Goal: Task Accomplishment & Management: Manage account settings

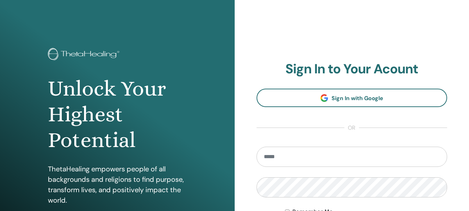
click at [285, 160] on input "email" at bounding box center [352, 157] width 191 height 20
type input "**********"
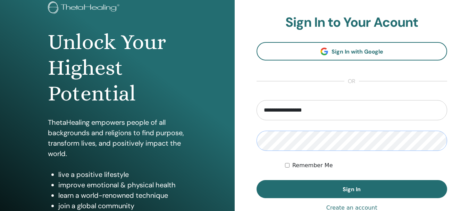
scroll to position [59, 0]
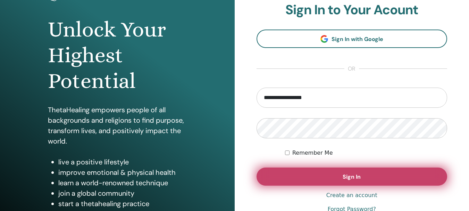
click at [367, 172] on button "Sign In" at bounding box center [352, 176] width 191 height 18
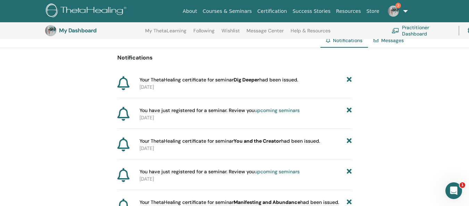
scroll to position [55, 0]
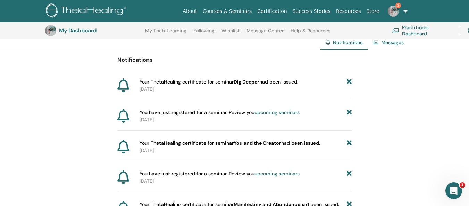
click at [121, 83] on icon at bounding box center [123, 85] width 12 height 14
click at [276, 11] on link "Certification" at bounding box center [272, 11] width 35 height 13
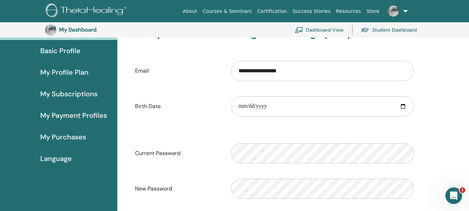
scroll to position [58, 0]
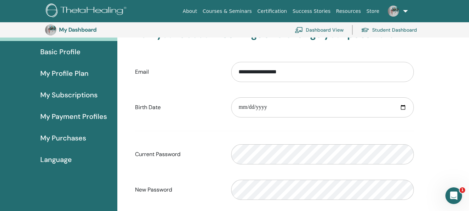
click at [43, 159] on span "Language" at bounding box center [56, 159] width 32 height 10
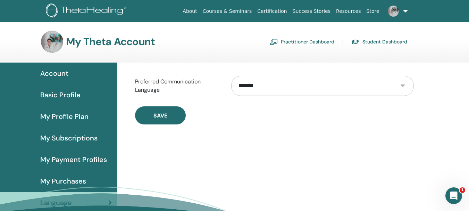
click at [402, 88] on select "**********" at bounding box center [322, 86] width 183 height 20
select select "***"
click at [231, 76] on select "**********" at bounding box center [322, 86] width 183 height 20
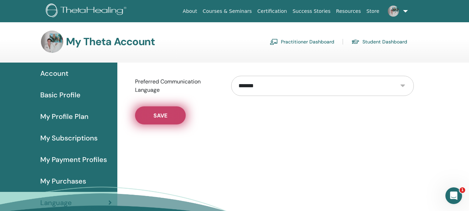
click at [172, 116] on button "Save" at bounding box center [160, 115] width 51 height 18
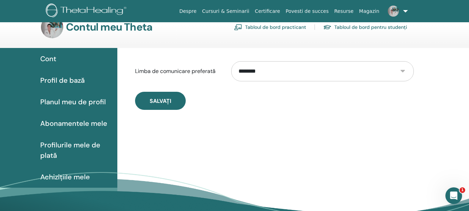
scroll to position [13, 0]
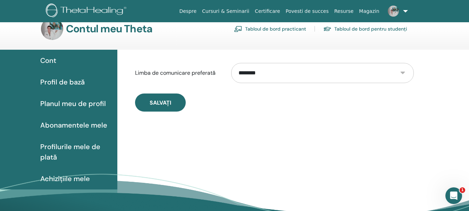
click at [54, 62] on span "Cont" at bounding box center [48, 60] width 16 height 10
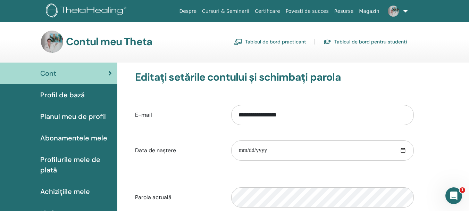
click at [80, 162] on span "Profilurile mele de plată" at bounding box center [76, 164] width 72 height 21
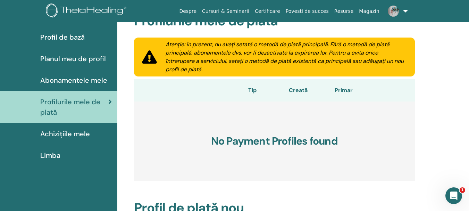
scroll to position [20, 0]
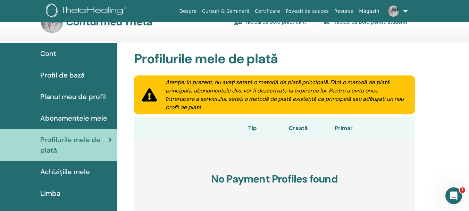
click at [90, 100] on span "Planul meu de profil" at bounding box center [73, 96] width 66 height 10
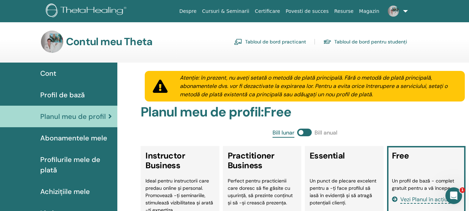
click at [279, 43] on link "Tabloul de bord practicant" at bounding box center [270, 41] width 72 height 11
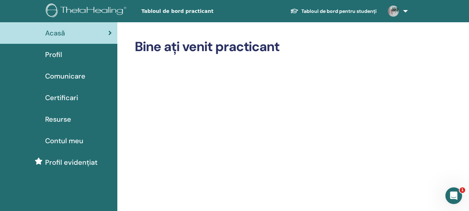
click at [66, 95] on span "Certificari" at bounding box center [61, 97] width 33 height 10
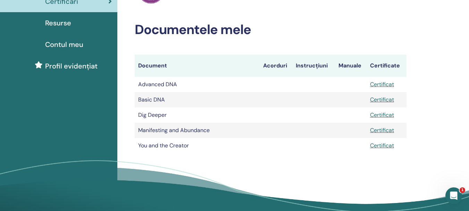
scroll to position [97, 0]
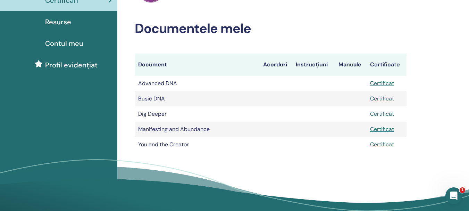
click at [378, 116] on link "Certificat" at bounding box center [382, 113] width 24 height 7
click at [274, 68] on th "Acorduri" at bounding box center [276, 65] width 33 height 22
click at [276, 66] on th "Acorduri" at bounding box center [276, 65] width 33 height 22
click at [307, 65] on th "Instrucțiuni" at bounding box center [314, 65] width 42 height 22
click at [349, 64] on th "Manuale" at bounding box center [351, 65] width 32 height 22
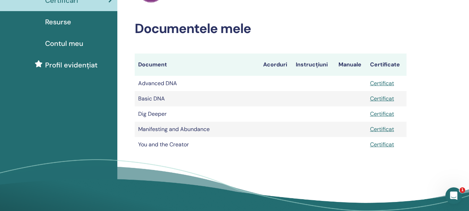
click at [71, 43] on span "Contul meu" at bounding box center [64, 43] width 38 height 10
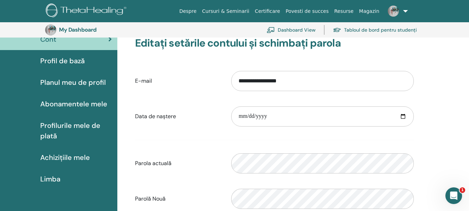
scroll to position [32, 0]
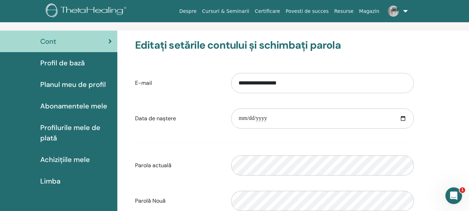
click at [62, 43] on div "Cont" at bounding box center [59, 41] width 106 height 10
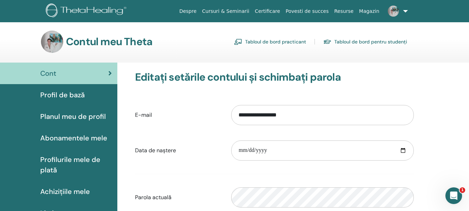
click at [313, 12] on link "Povesti de succes" at bounding box center [307, 11] width 49 height 13
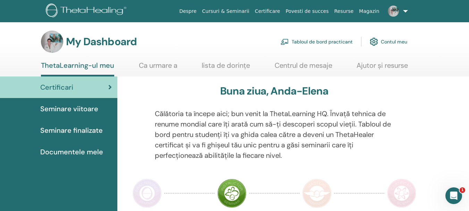
click at [74, 152] on span "Documentele mele" at bounding box center [71, 152] width 63 height 10
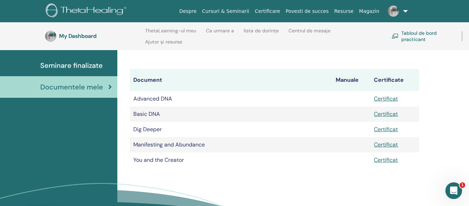
scroll to position [98, 0]
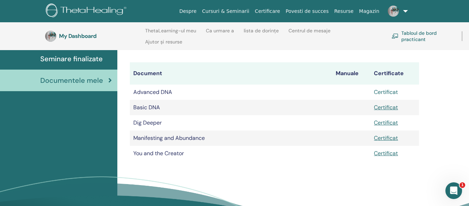
click at [393, 91] on link "Certificat" at bounding box center [386, 91] width 24 height 7
click at [387, 107] on link "Certificat" at bounding box center [386, 107] width 24 height 7
click at [382, 140] on link "Certificat" at bounding box center [386, 137] width 24 height 7
click at [378, 137] on link "Certificat" at bounding box center [386, 137] width 24 height 7
click at [393, 155] on link "Certificat" at bounding box center [386, 152] width 24 height 7
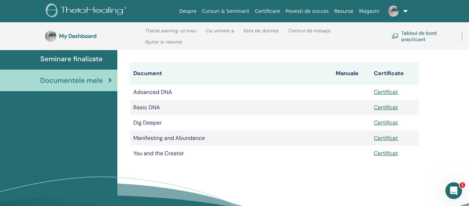
click at [403, 11] on link at bounding box center [397, 11] width 28 height 22
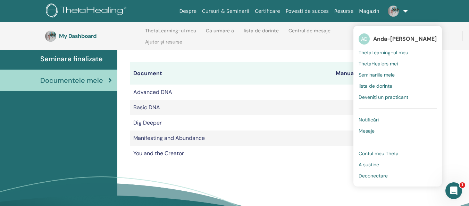
click at [382, 94] on span "Deveniți un practicant" at bounding box center [384, 97] width 50 height 6
